Goal: Task Accomplishment & Management: Manage account settings

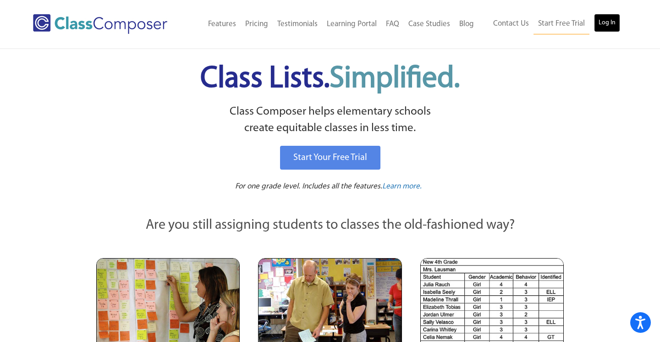
click at [613, 26] on link "Log In" at bounding box center [607, 23] width 26 height 18
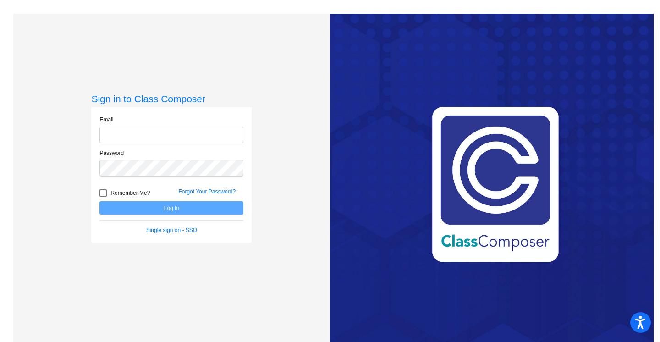
type input "vierar@asf.edu.mx"
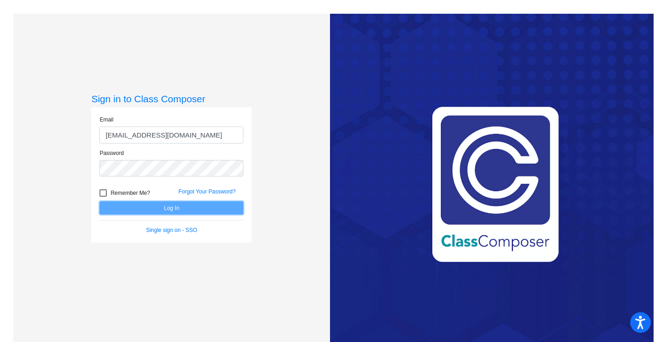
click at [183, 210] on button "Log In" at bounding box center [171, 207] width 144 height 13
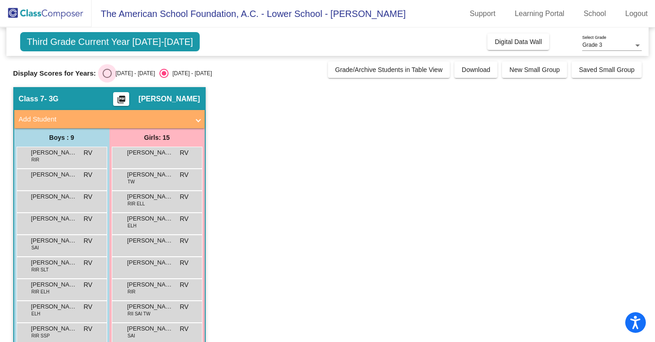
click at [127, 71] on div "2024 - 2025" at bounding box center [133, 73] width 43 height 8
click at [107, 78] on input "2024 - 2025" at bounding box center [107, 78] width 0 height 0
radio input "true"
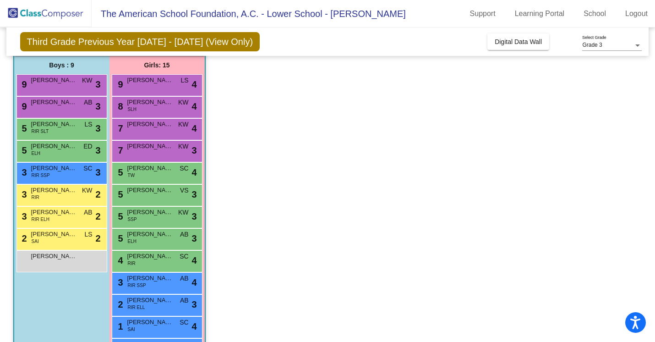
scroll to position [64, 0]
